Goal: Check status: Check status

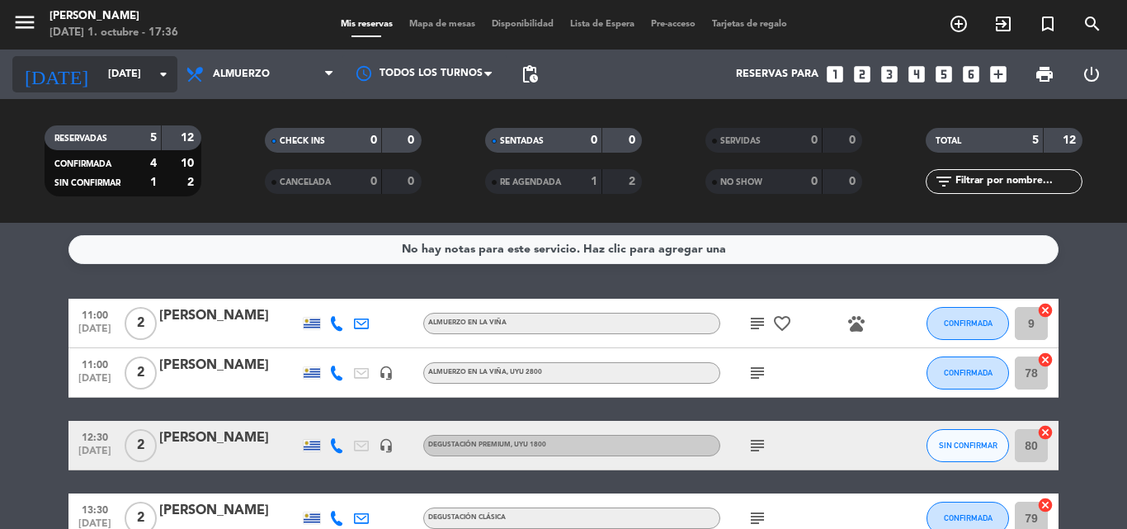
click at [160, 73] on icon "arrow_drop_down" at bounding box center [163, 74] width 20 height 20
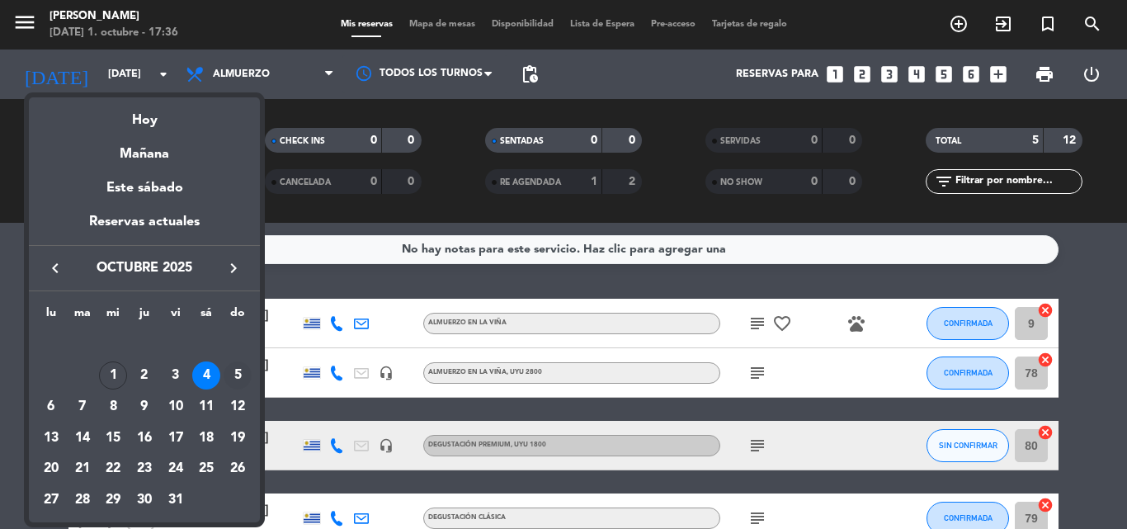
click at [234, 374] on div "5" at bounding box center [238, 375] width 28 height 28
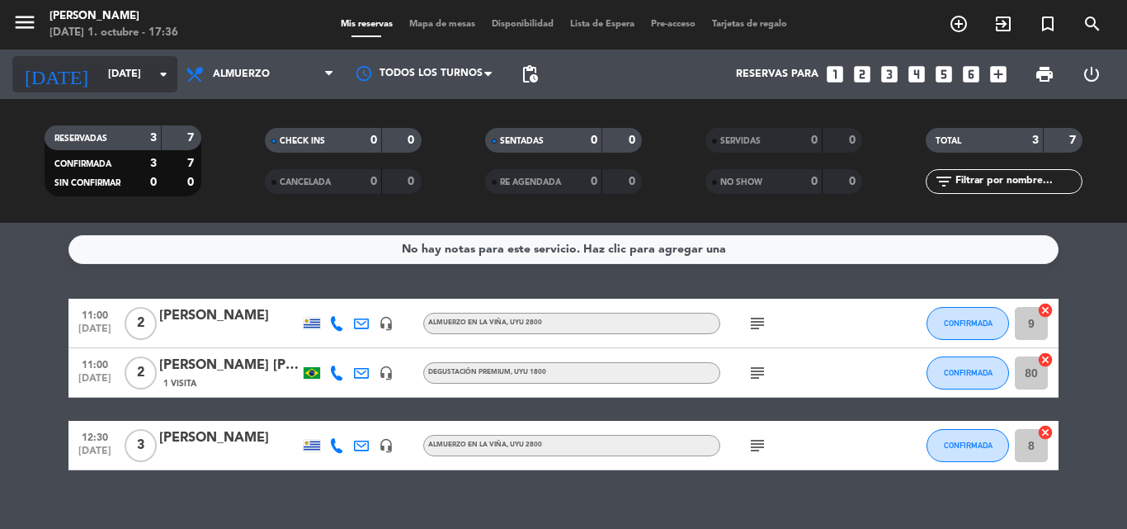
click at [161, 73] on icon "arrow_drop_down" at bounding box center [163, 74] width 20 height 20
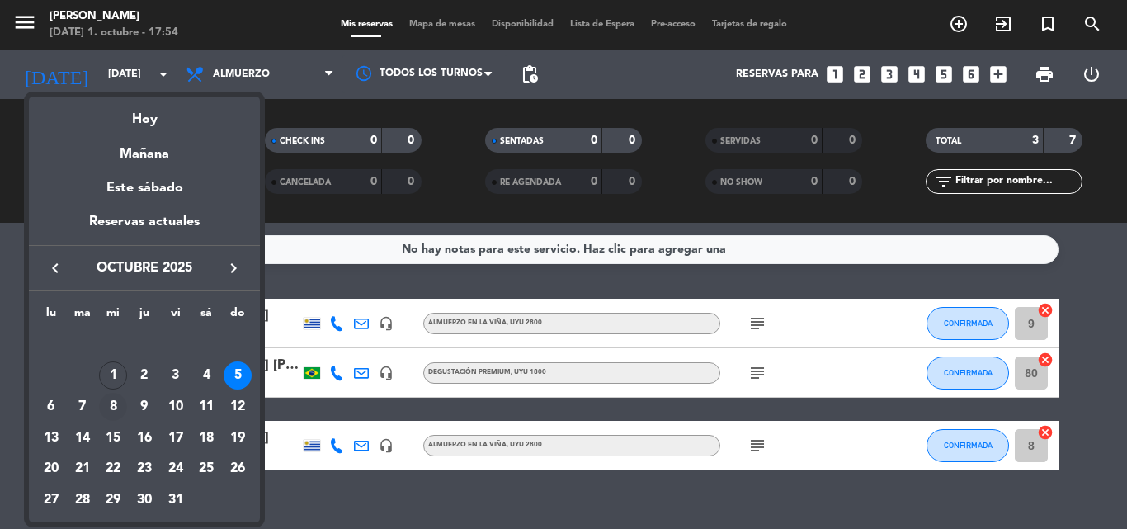
click at [111, 406] on div "8" at bounding box center [113, 407] width 28 height 28
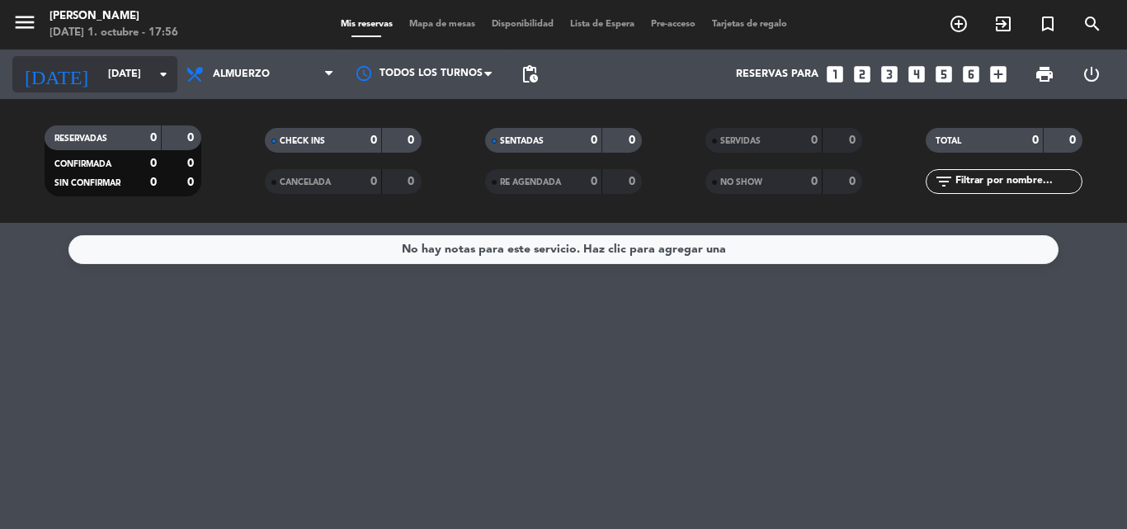
click at [165, 75] on icon "arrow_drop_down" at bounding box center [163, 74] width 20 height 20
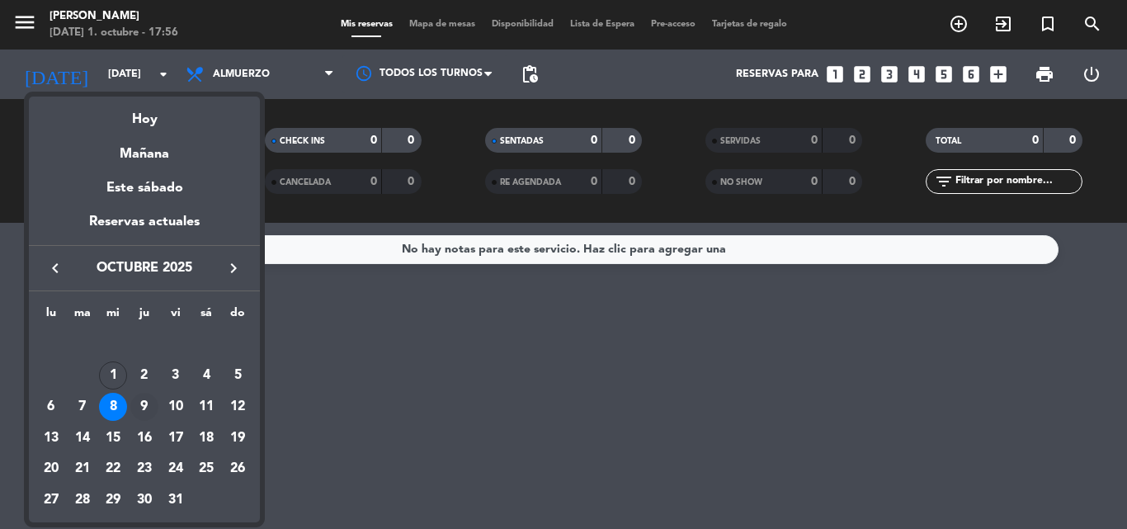
click at [145, 400] on div "9" at bounding box center [144, 407] width 28 height 28
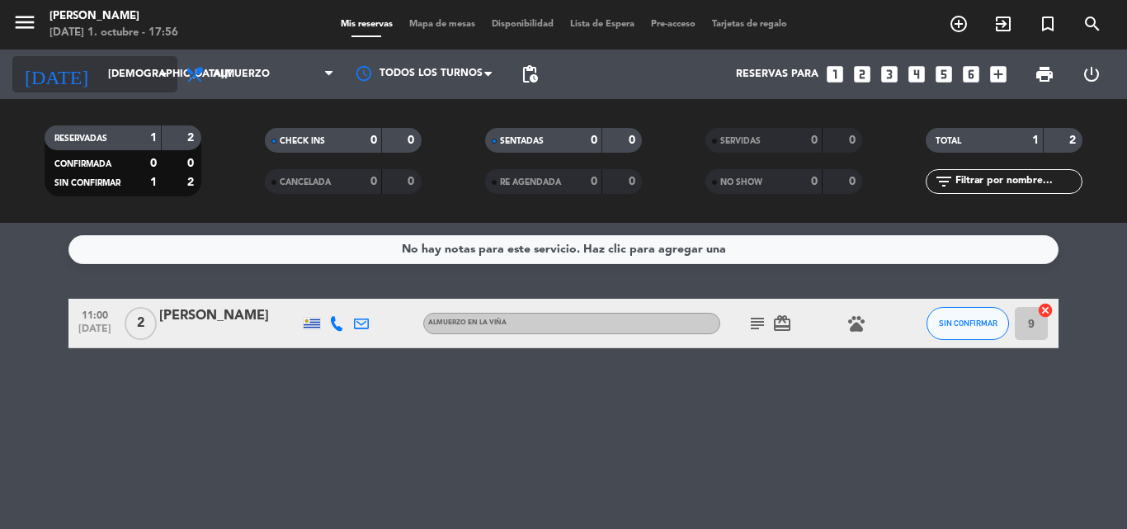
click at [163, 73] on icon "arrow_drop_down" at bounding box center [163, 74] width 20 height 20
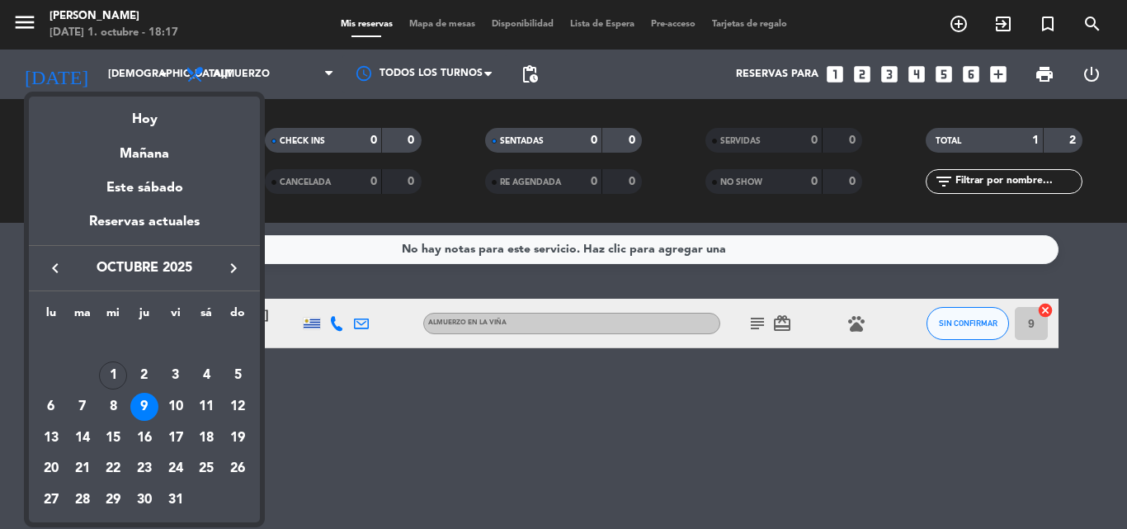
click at [234, 266] on icon "keyboard_arrow_right" at bounding box center [234, 268] width 20 height 20
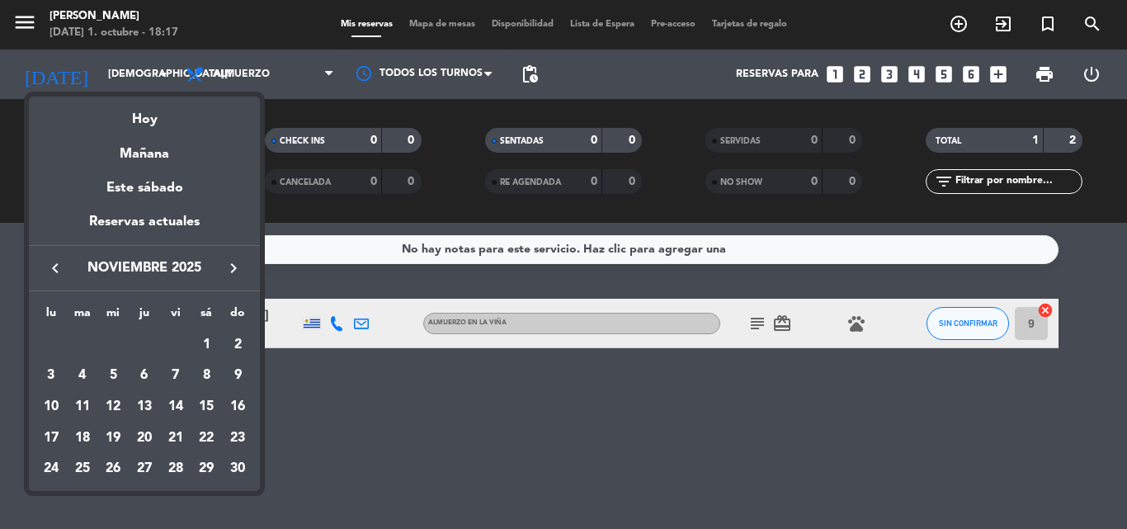
click at [234, 266] on icon "keyboard_arrow_right" at bounding box center [234, 268] width 20 height 20
click at [177, 370] on div "5" at bounding box center [176, 375] width 28 height 28
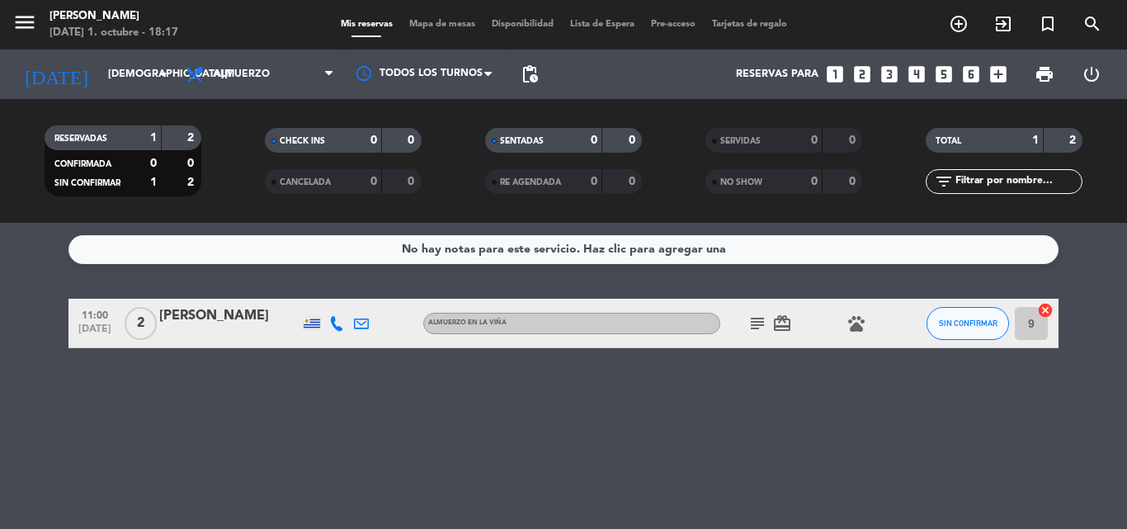
type input "vie. 5 dic."
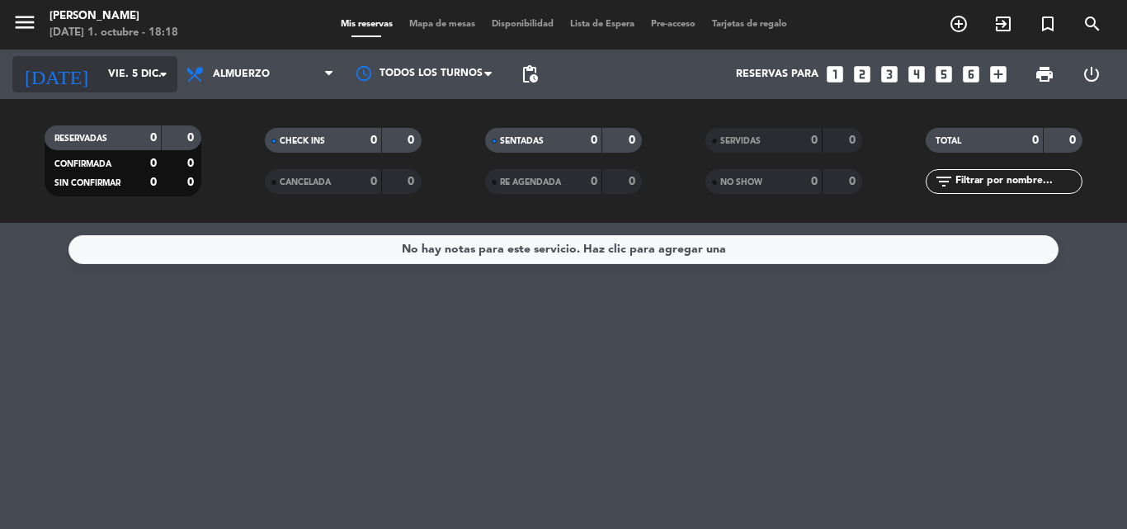
click at [160, 74] on icon "arrow_drop_down" at bounding box center [163, 74] width 20 height 20
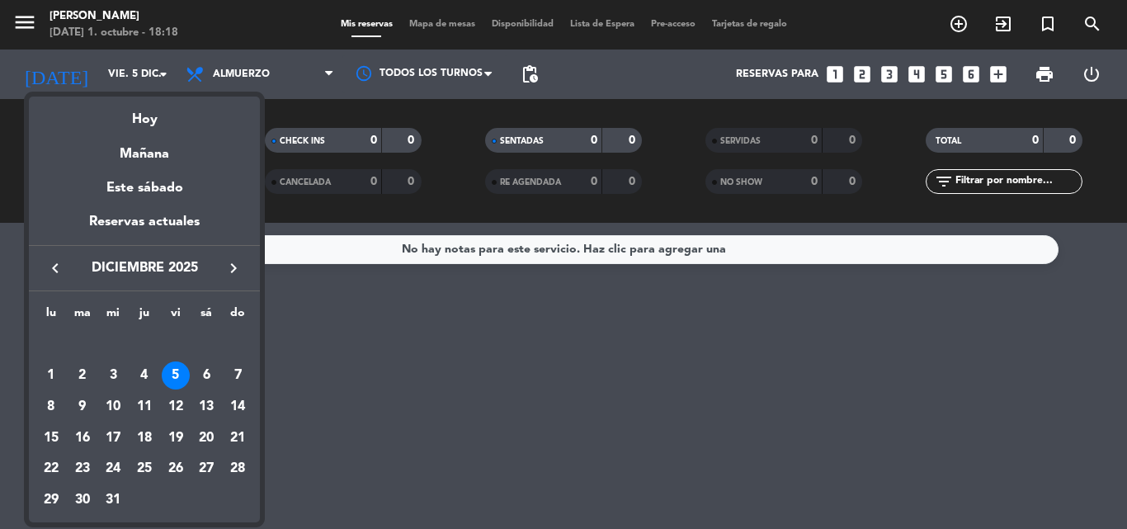
click at [52, 261] on icon "keyboard_arrow_left" at bounding box center [55, 268] width 20 height 20
click at [53, 259] on icon "keyboard_arrow_left" at bounding box center [55, 268] width 20 height 20
